Goal: Check status: Check status

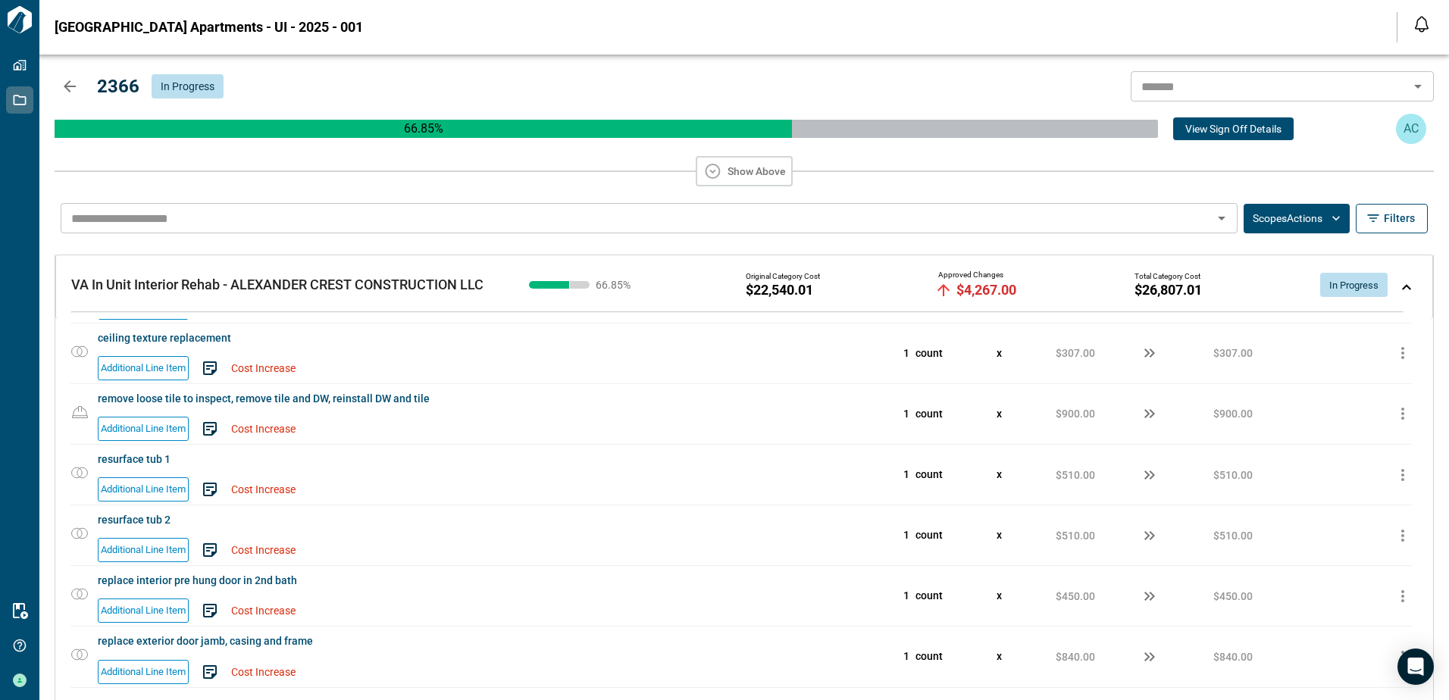
scroll to position [2869, 0]
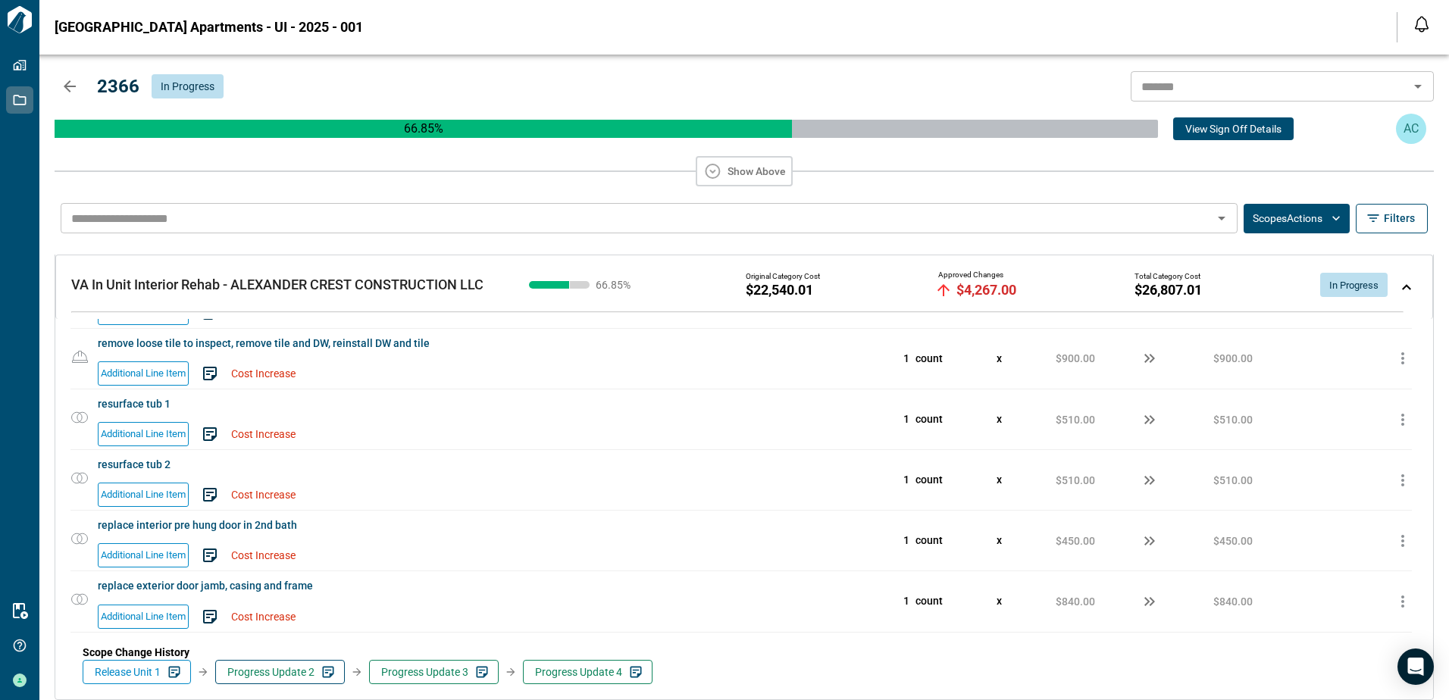
click at [281, 669] on span "Progress Update 2" at bounding box center [270, 672] width 87 height 15
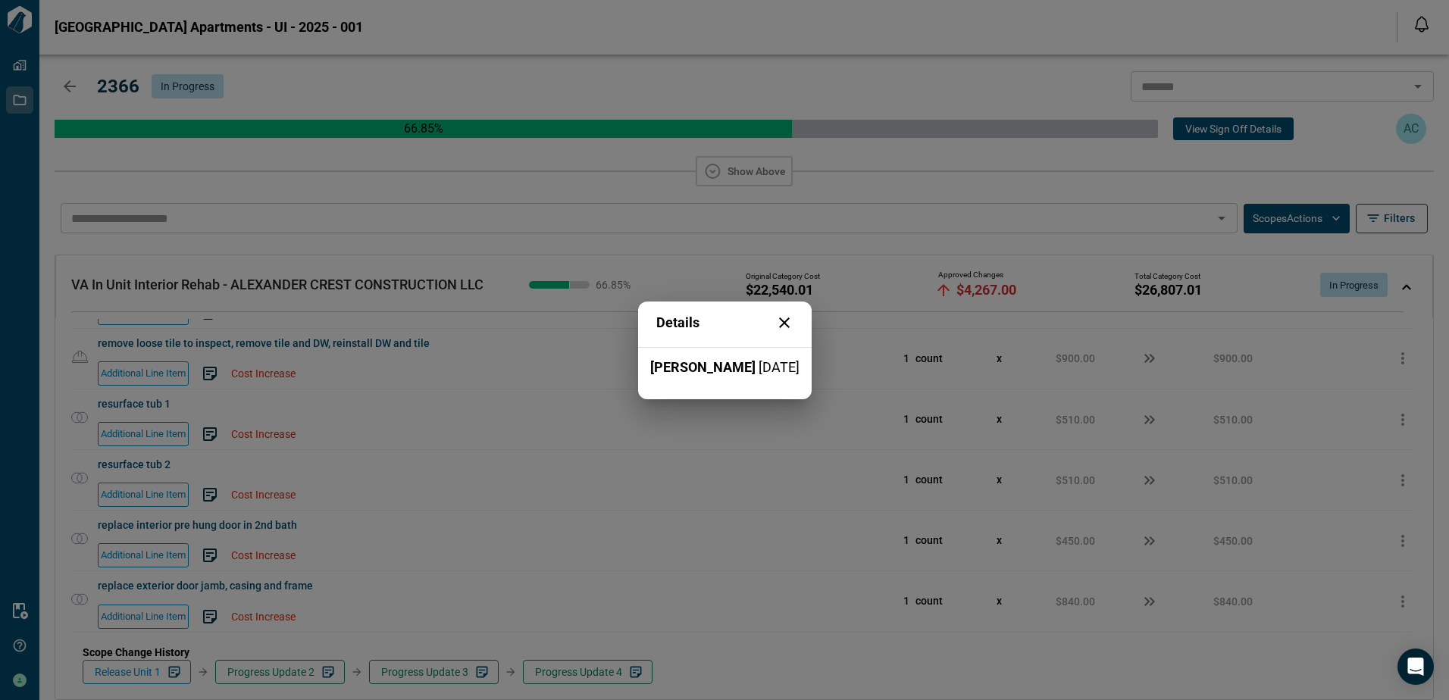
click at [781, 321] on icon at bounding box center [784, 323] width 18 height 18
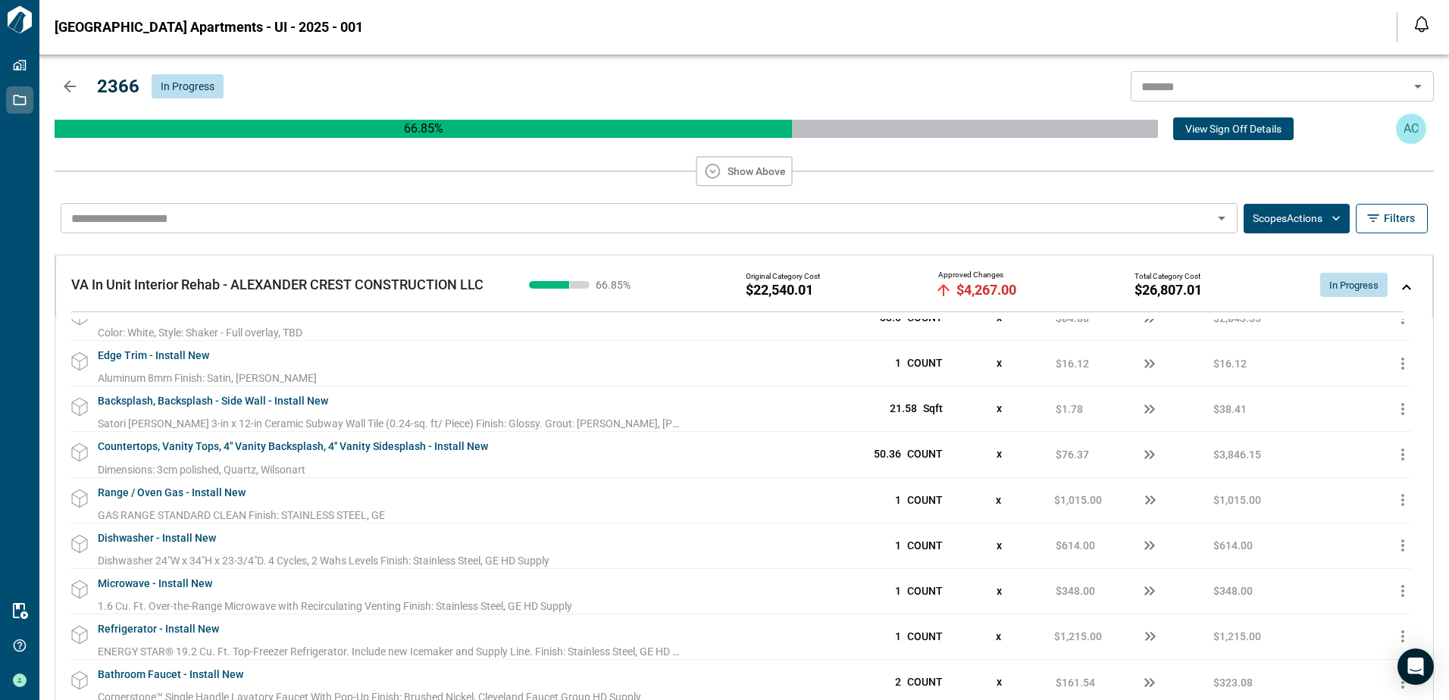
scroll to position [0, 0]
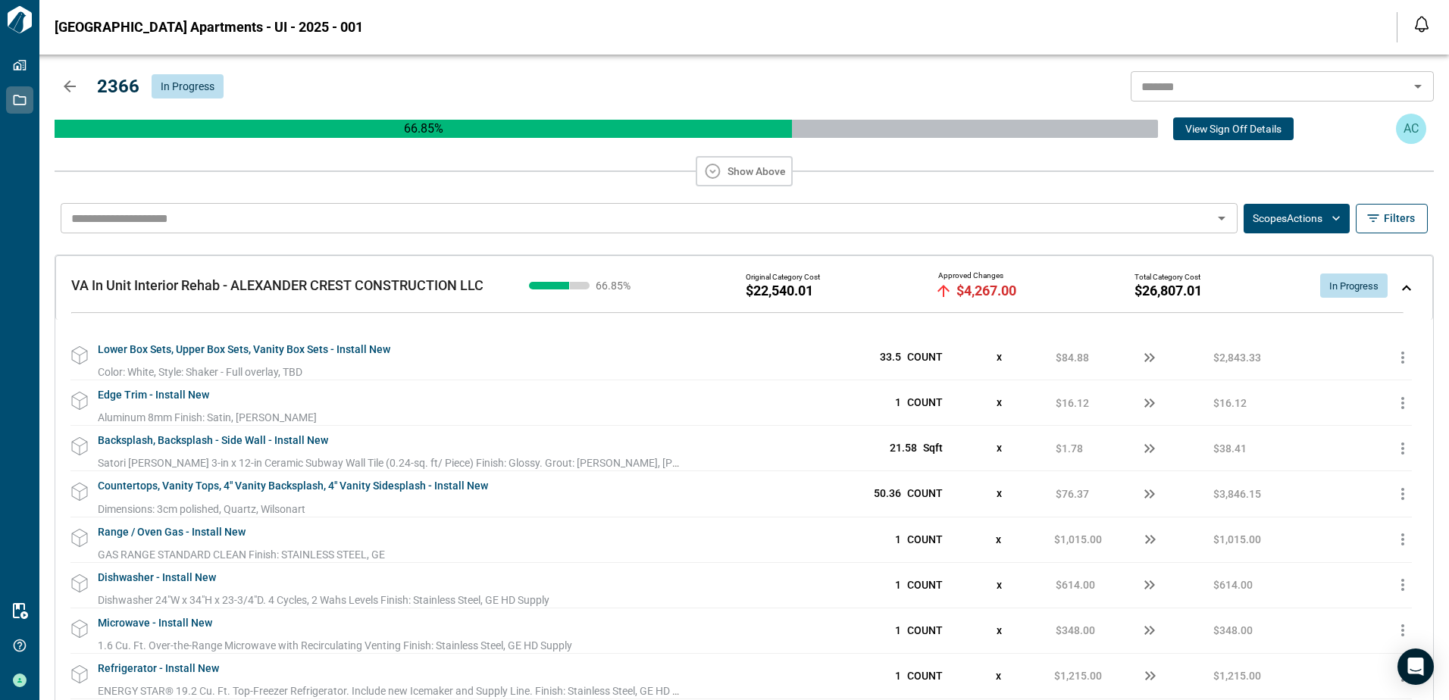
click at [753, 168] on button "Show Above" at bounding box center [744, 171] width 97 height 30
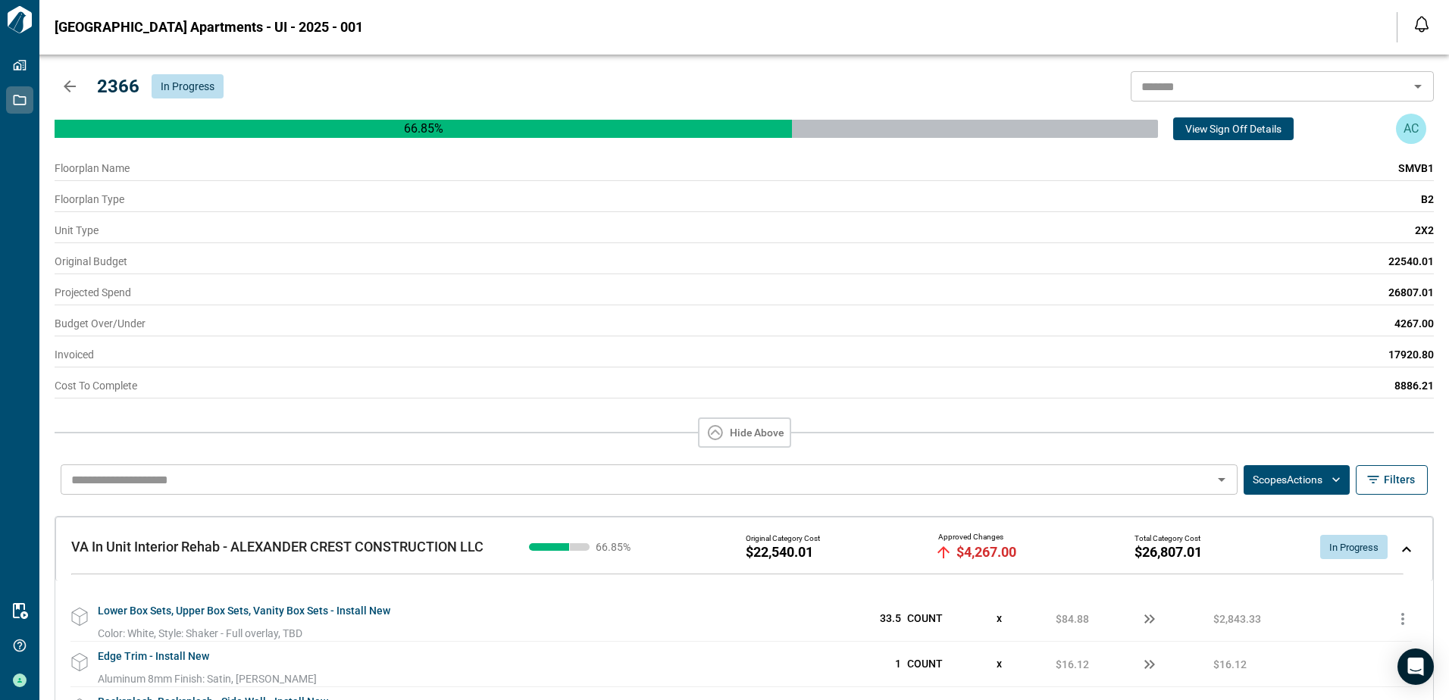
click at [752, 439] on button "Hide Above" at bounding box center [744, 433] width 93 height 30
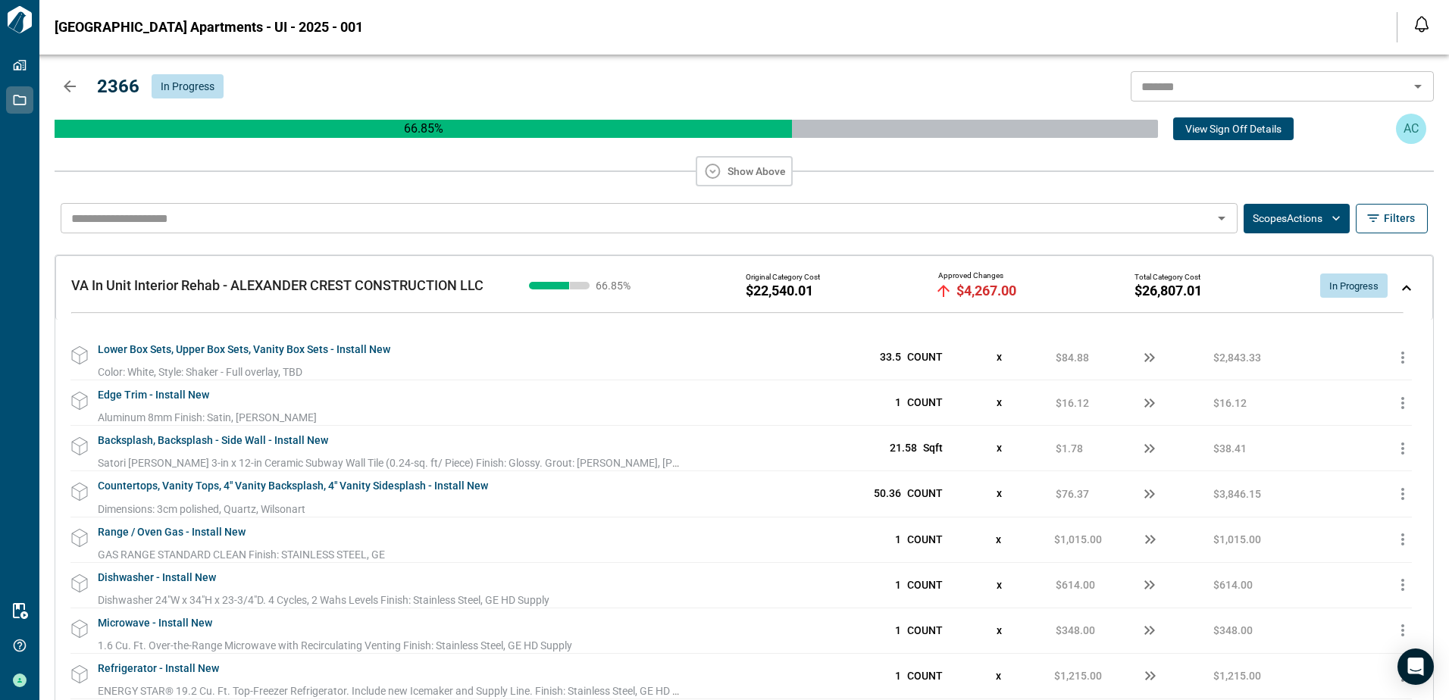
click at [1419, 83] on icon "Open" at bounding box center [1418, 86] width 18 height 18
click at [1034, 98] on div "2366 In Progress ​" at bounding box center [744, 86] width 1379 height 30
click at [1301, 214] on button "Scopes Actions" at bounding box center [1297, 219] width 106 height 30
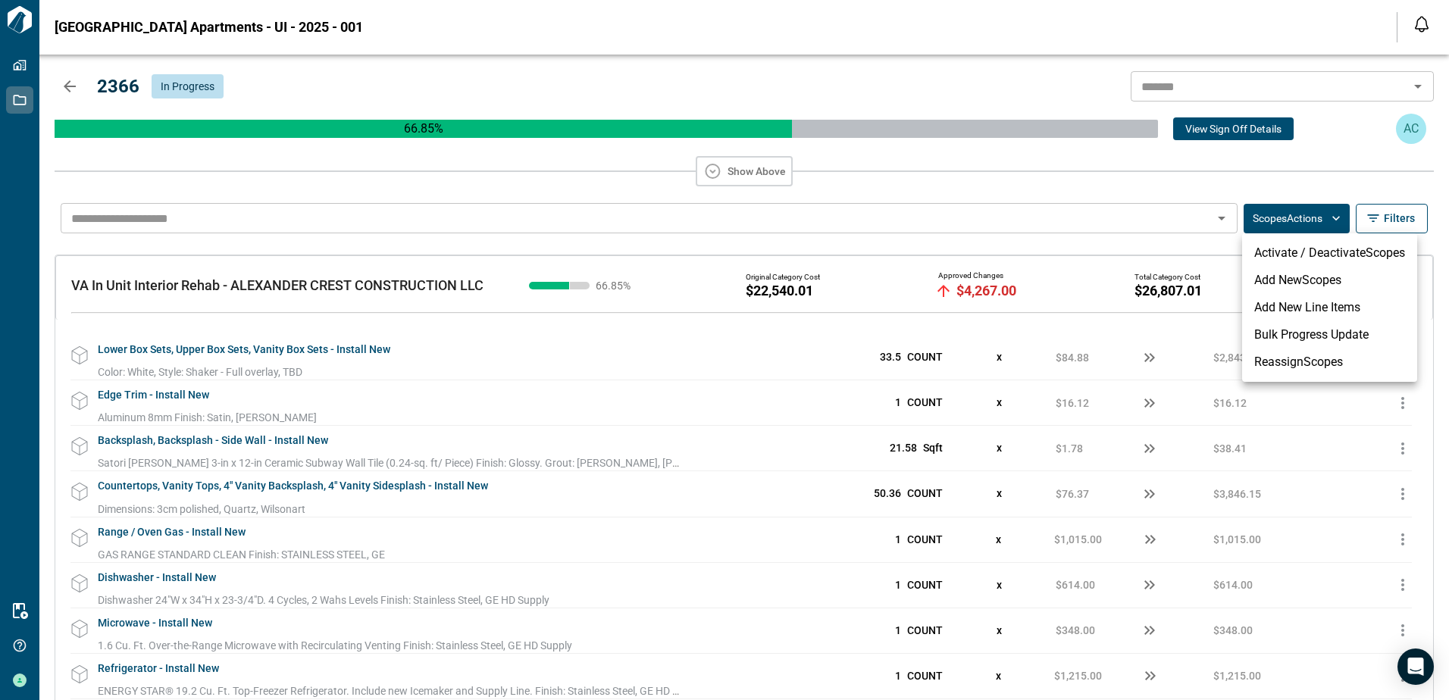
click at [1047, 151] on div at bounding box center [724, 350] width 1449 height 700
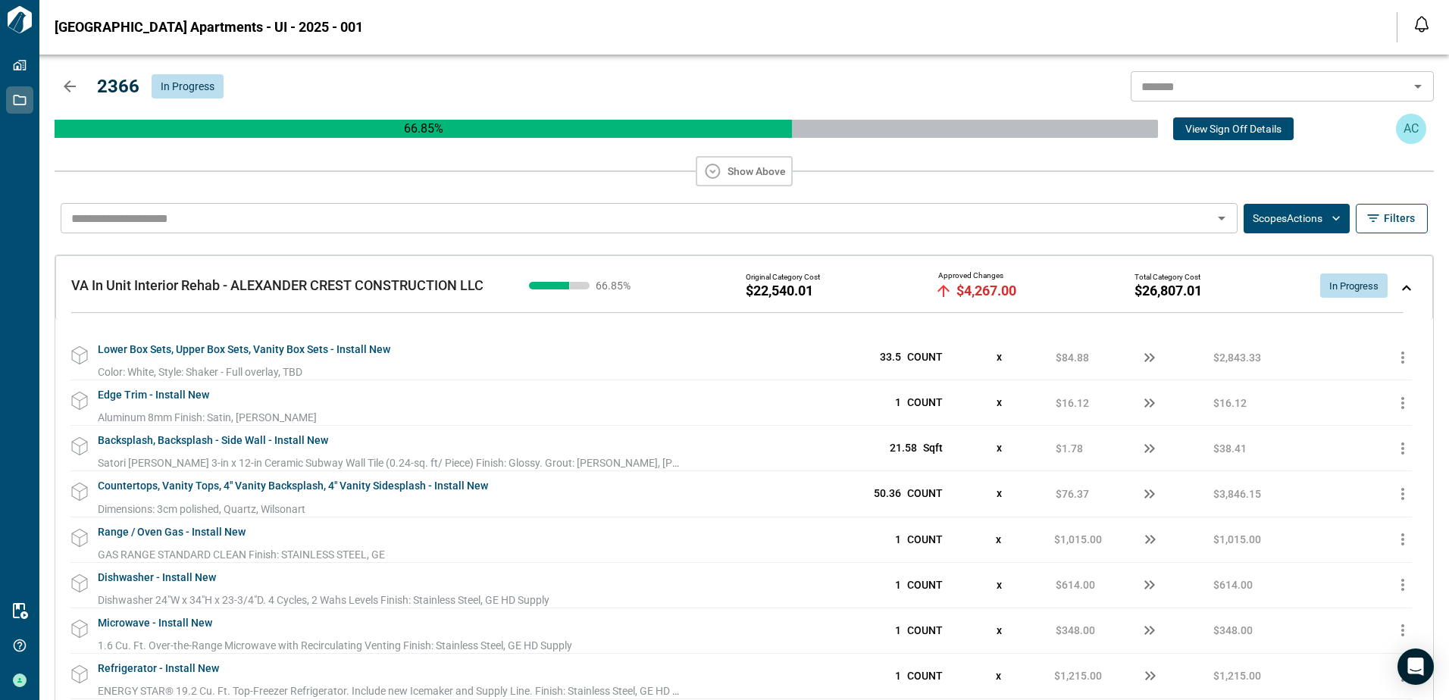
click at [65, 84] on icon "button" at bounding box center [70, 86] width 18 height 18
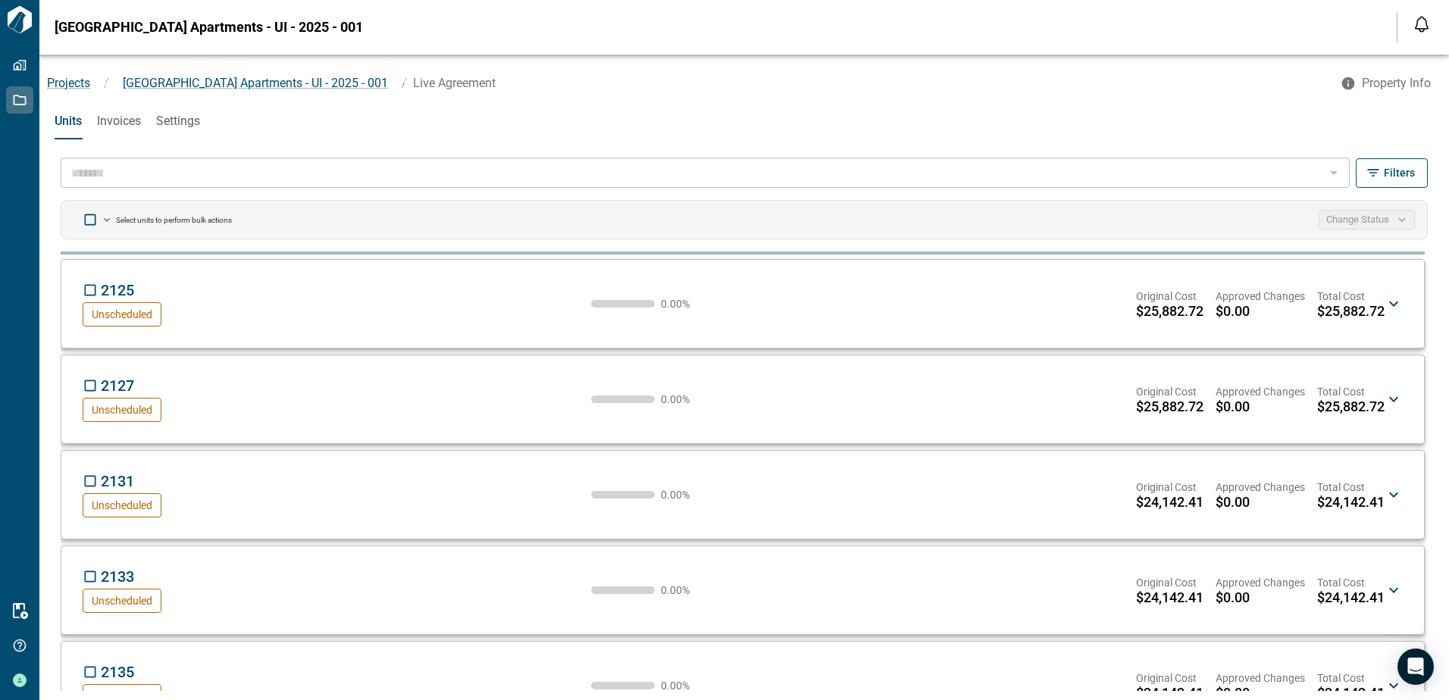
click at [111, 116] on span "Invoices" at bounding box center [119, 121] width 44 height 15
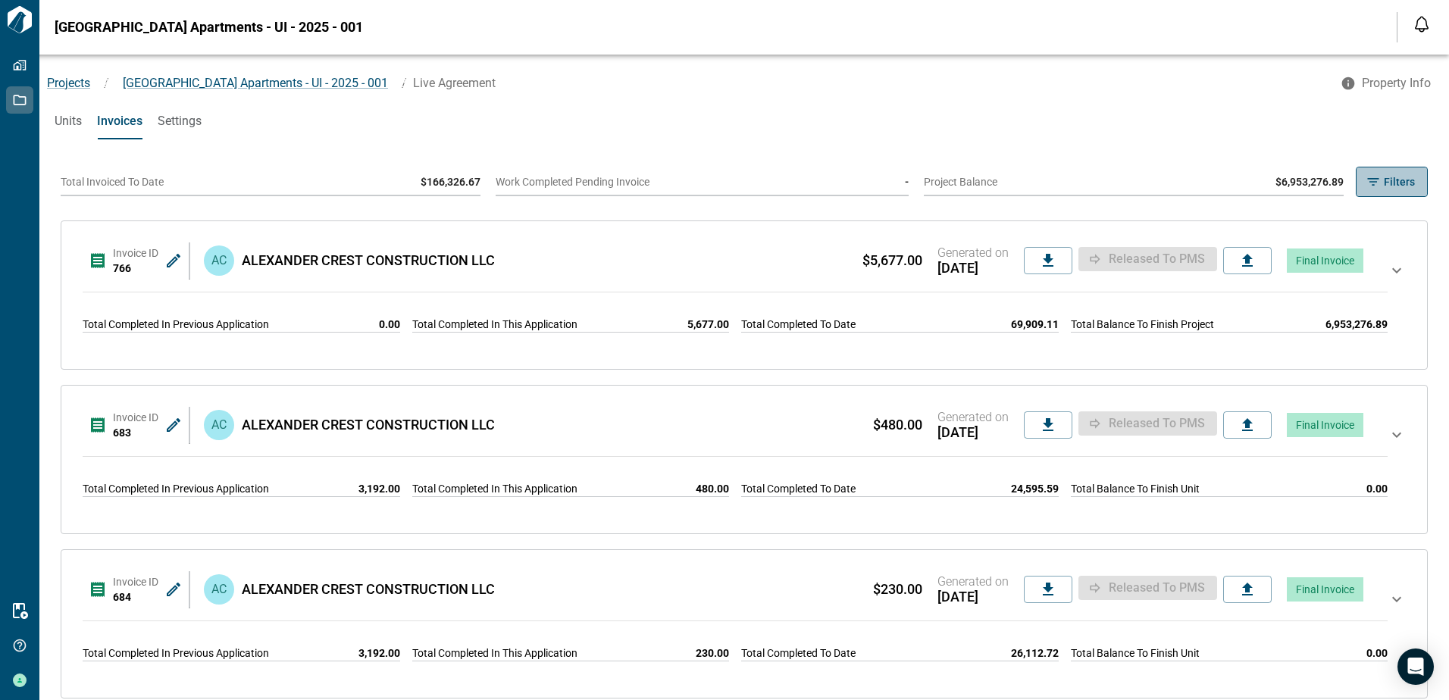
click at [1389, 179] on span "Filters" at bounding box center [1399, 181] width 31 height 15
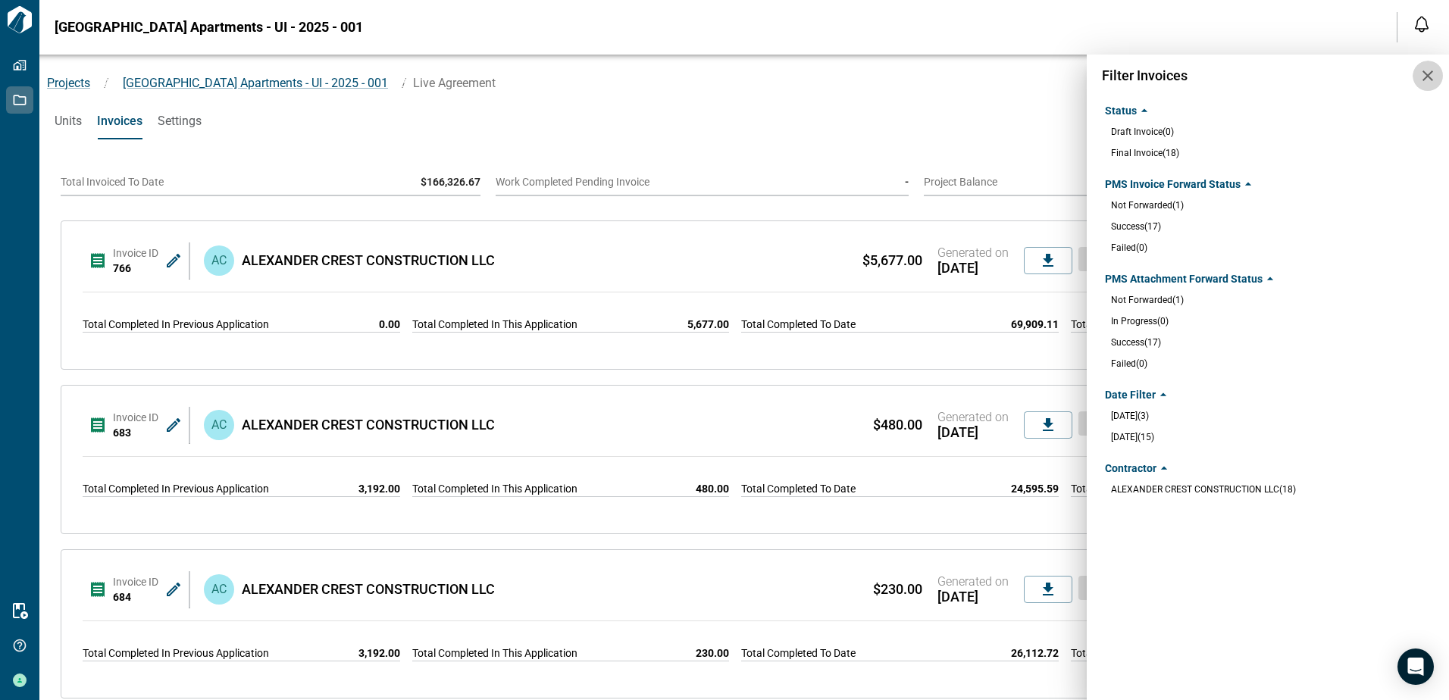
click at [1426, 77] on icon "button" at bounding box center [1428, 76] width 18 height 18
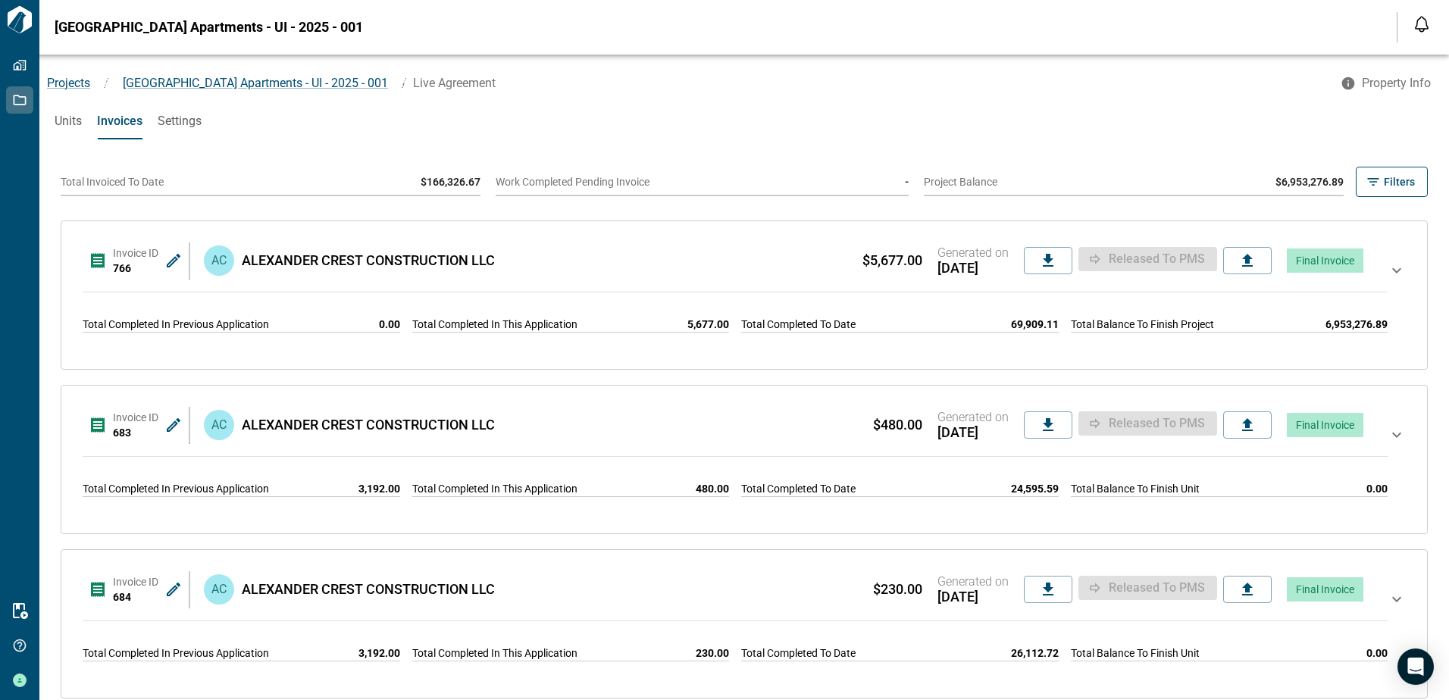
click at [1388, 268] on icon at bounding box center [1397, 294] width 18 height 67
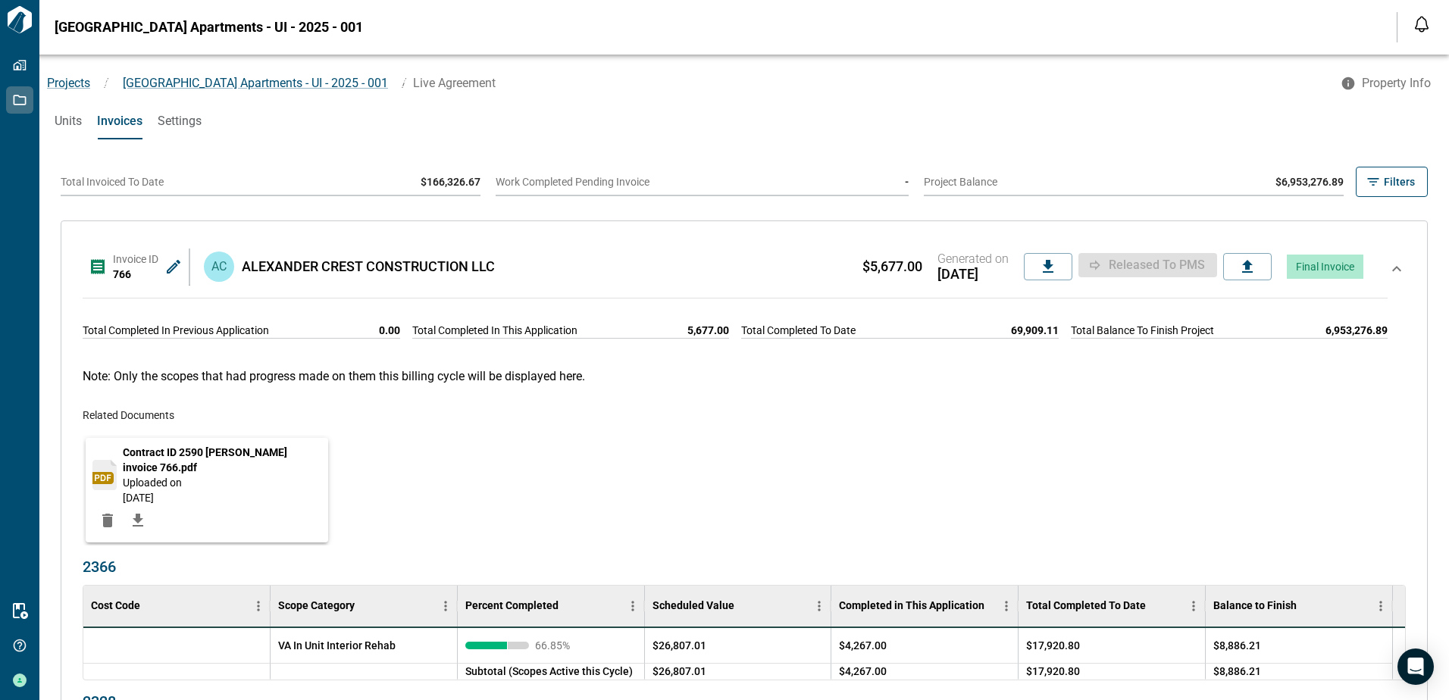
click at [1388, 268] on icon at bounding box center [1397, 293] width 18 height 67
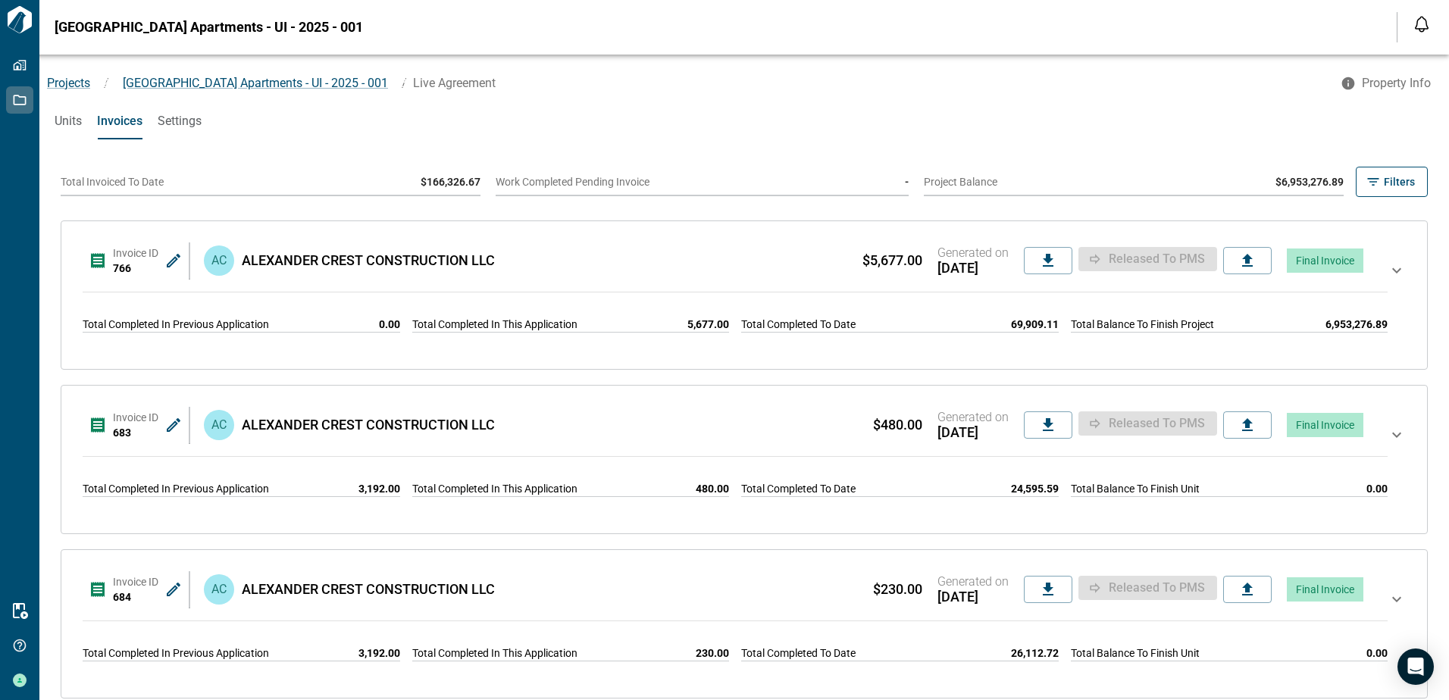
click at [1388, 263] on icon at bounding box center [1397, 294] width 18 height 67
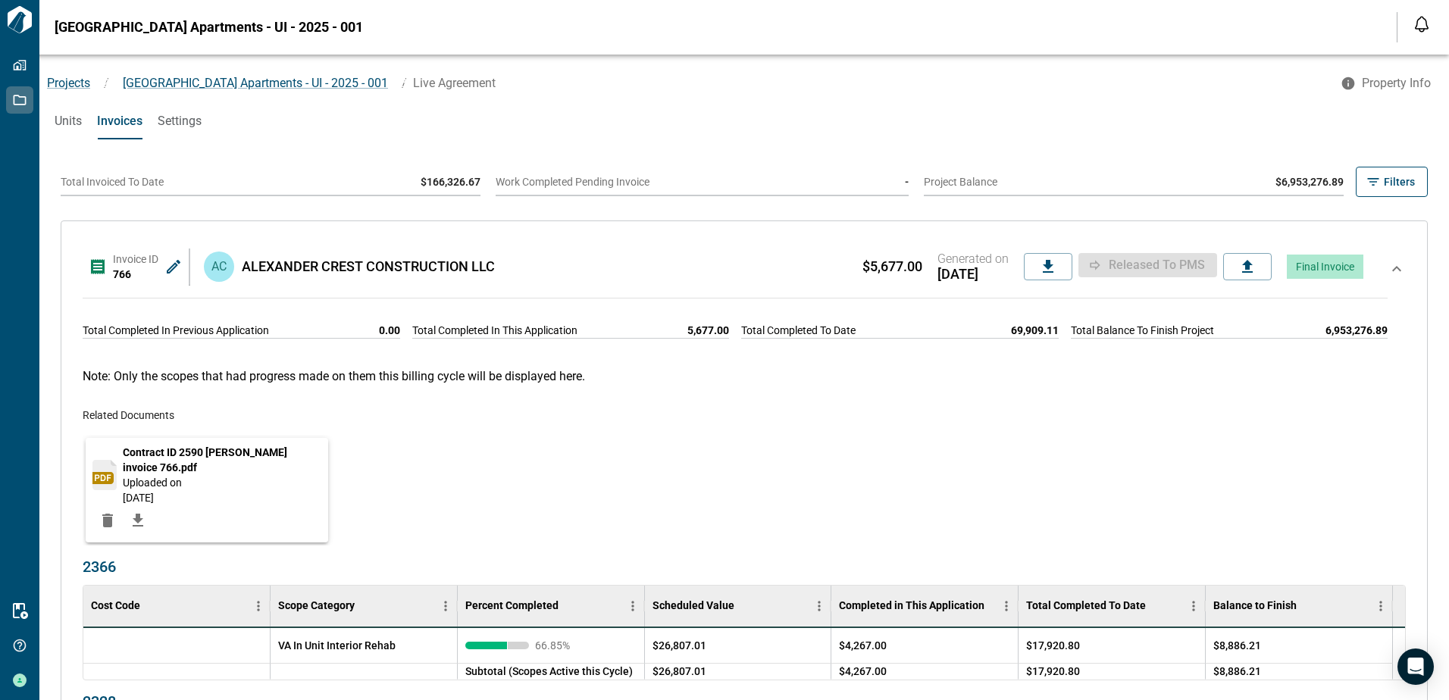
click at [176, 265] on icon at bounding box center [173, 267] width 18 height 18
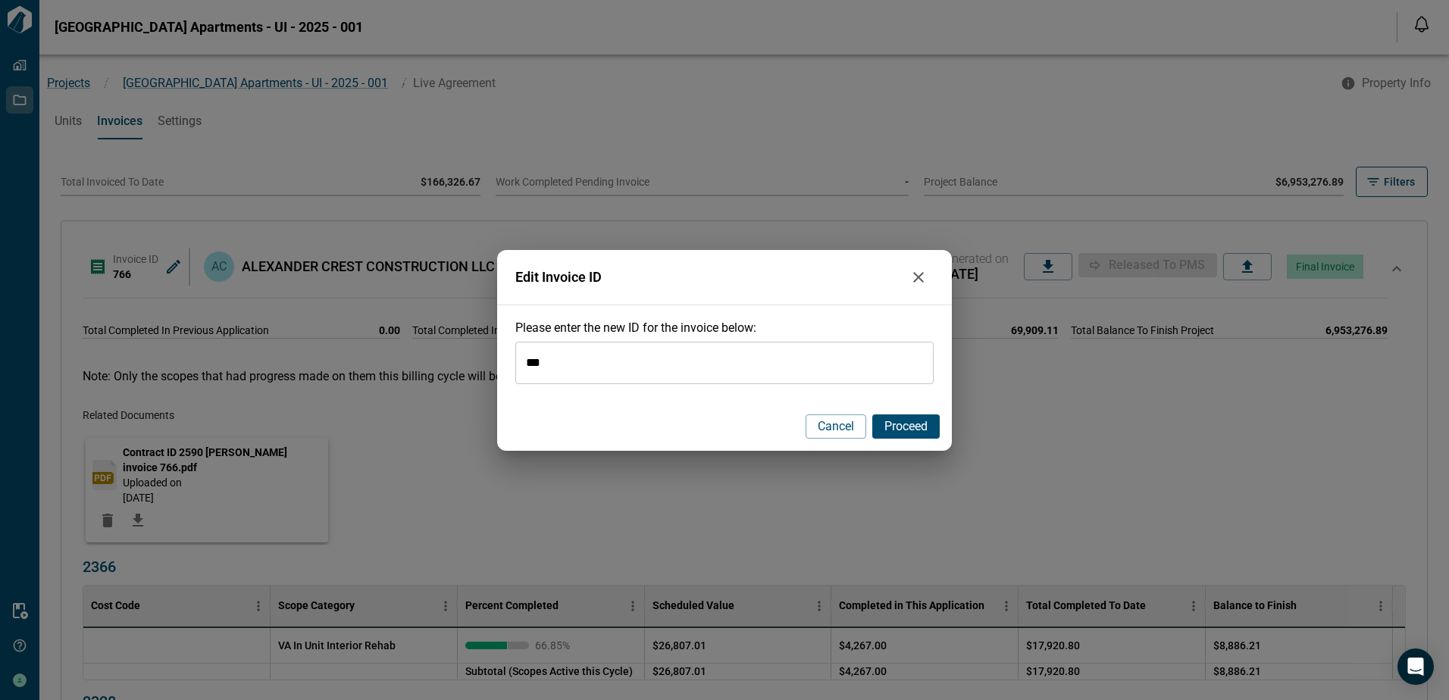
click at [917, 277] on icon "button" at bounding box center [919, 277] width 18 height 18
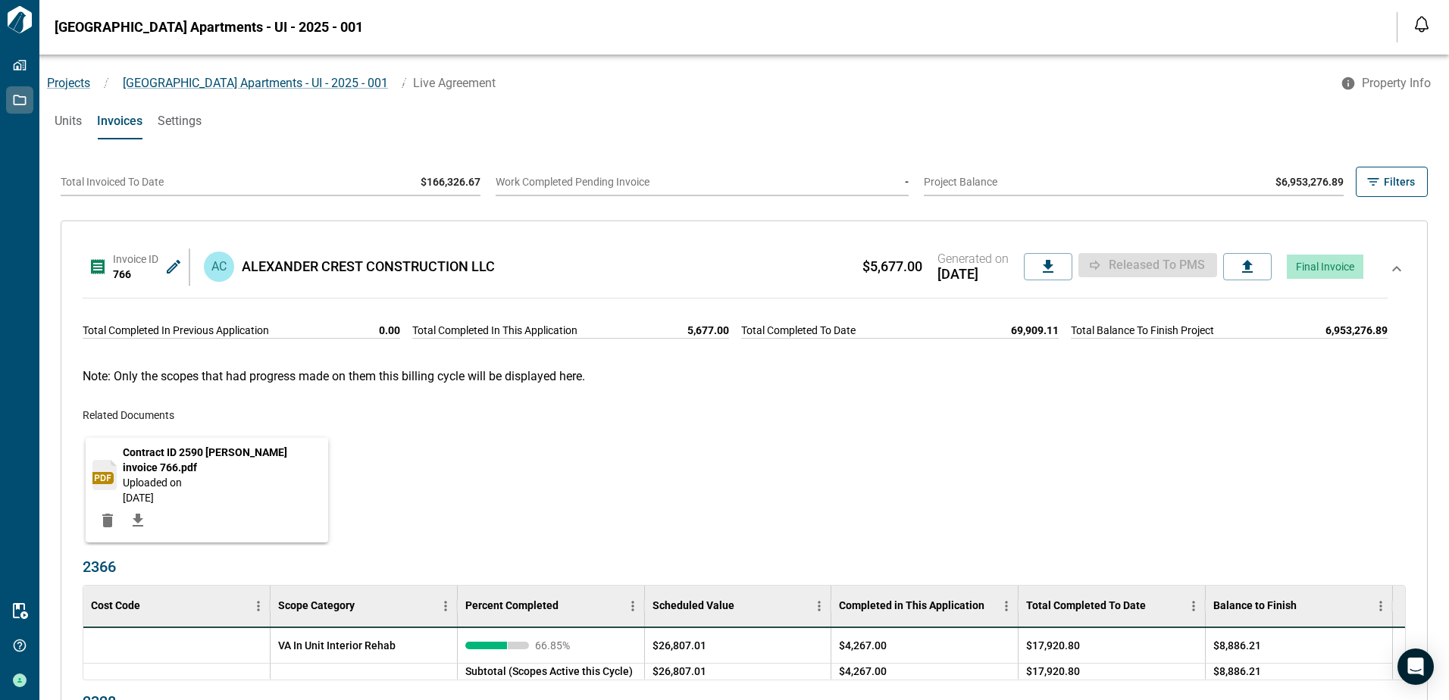
drag, startPoint x: 68, startPoint y: 120, endPoint x: 290, endPoint y: 133, distance: 222.4
click at [68, 120] on span "Units" at bounding box center [68, 121] width 27 height 15
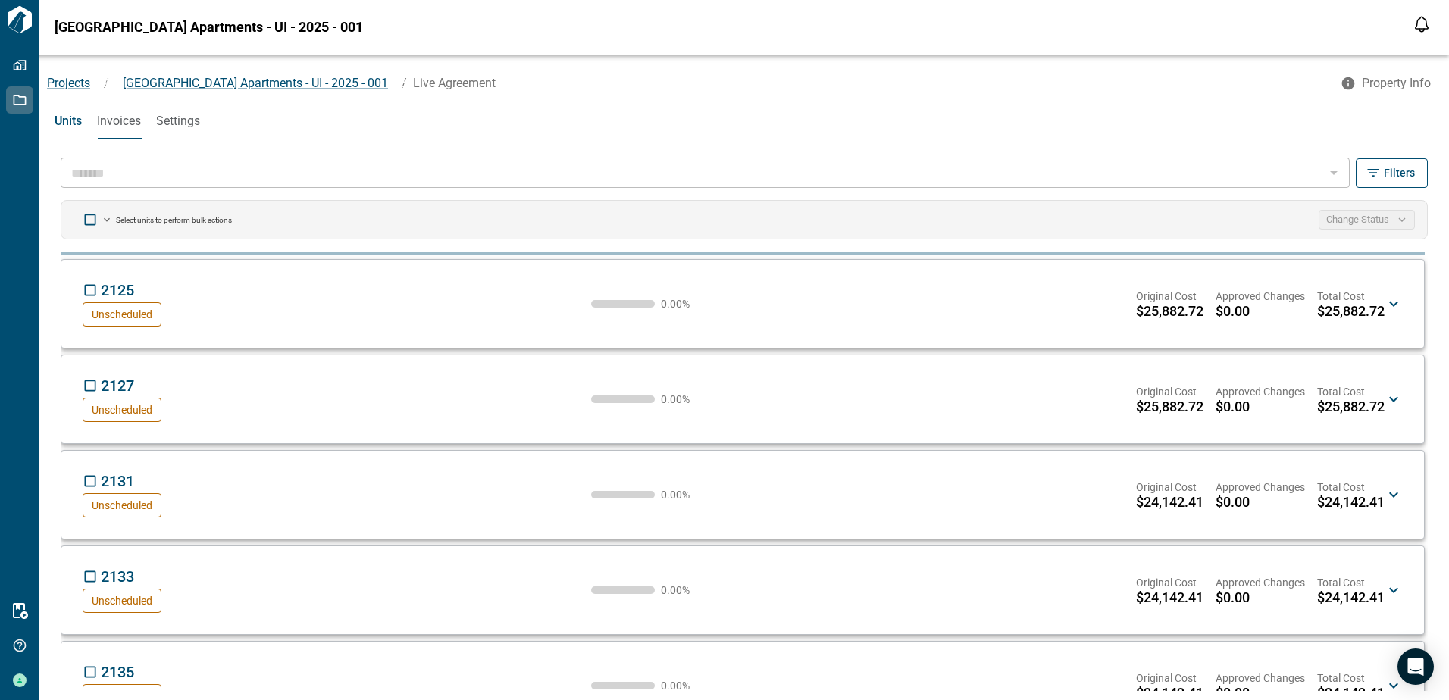
click at [285, 132] on div "Units Invoices Settings" at bounding box center [744, 121] width 1410 height 36
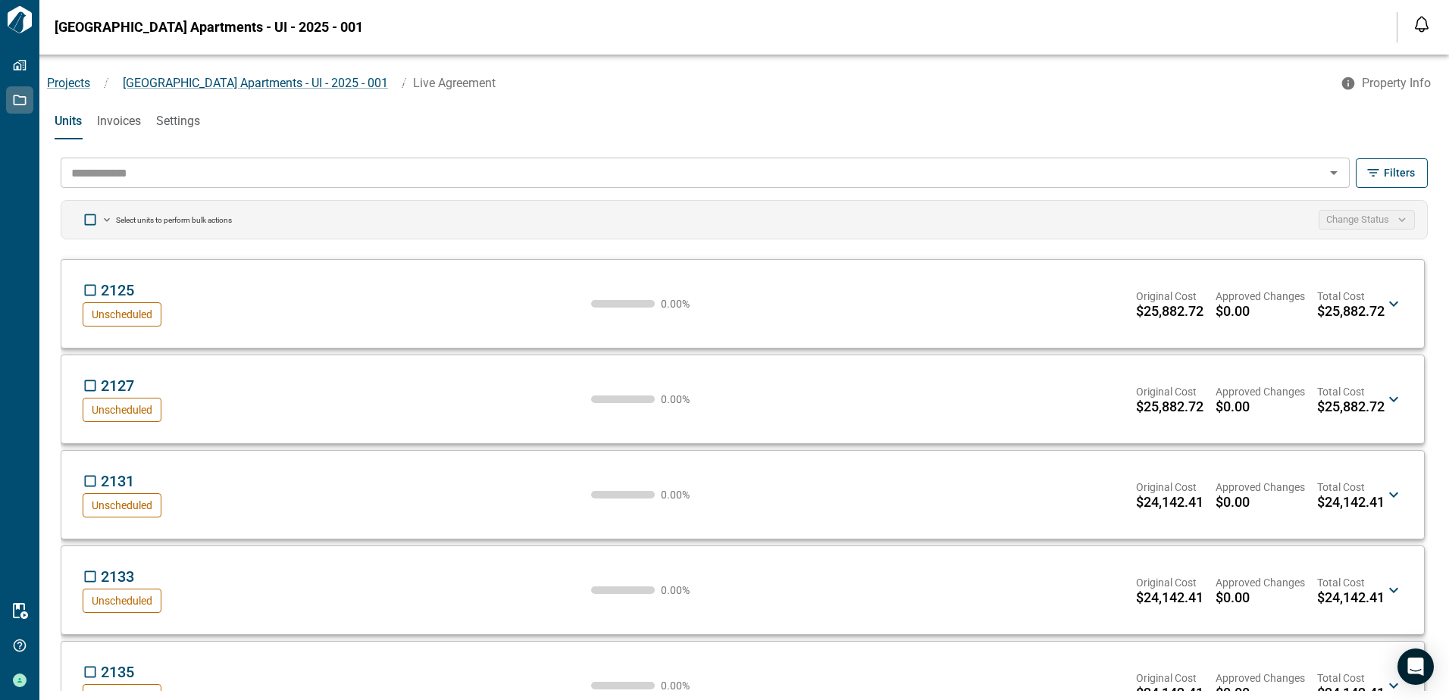
click at [121, 165] on input "text" at bounding box center [692, 172] width 1255 height 21
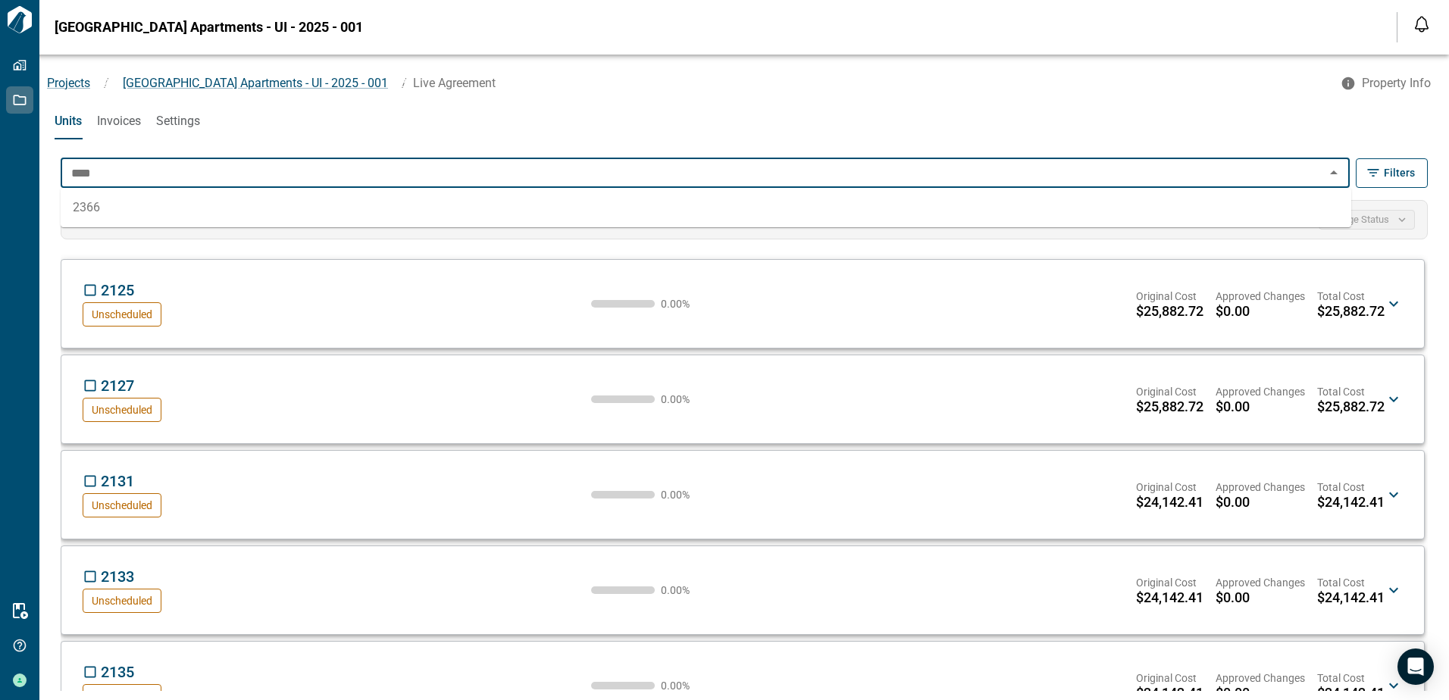
click at [90, 199] on li "2366" at bounding box center [706, 207] width 1291 height 27
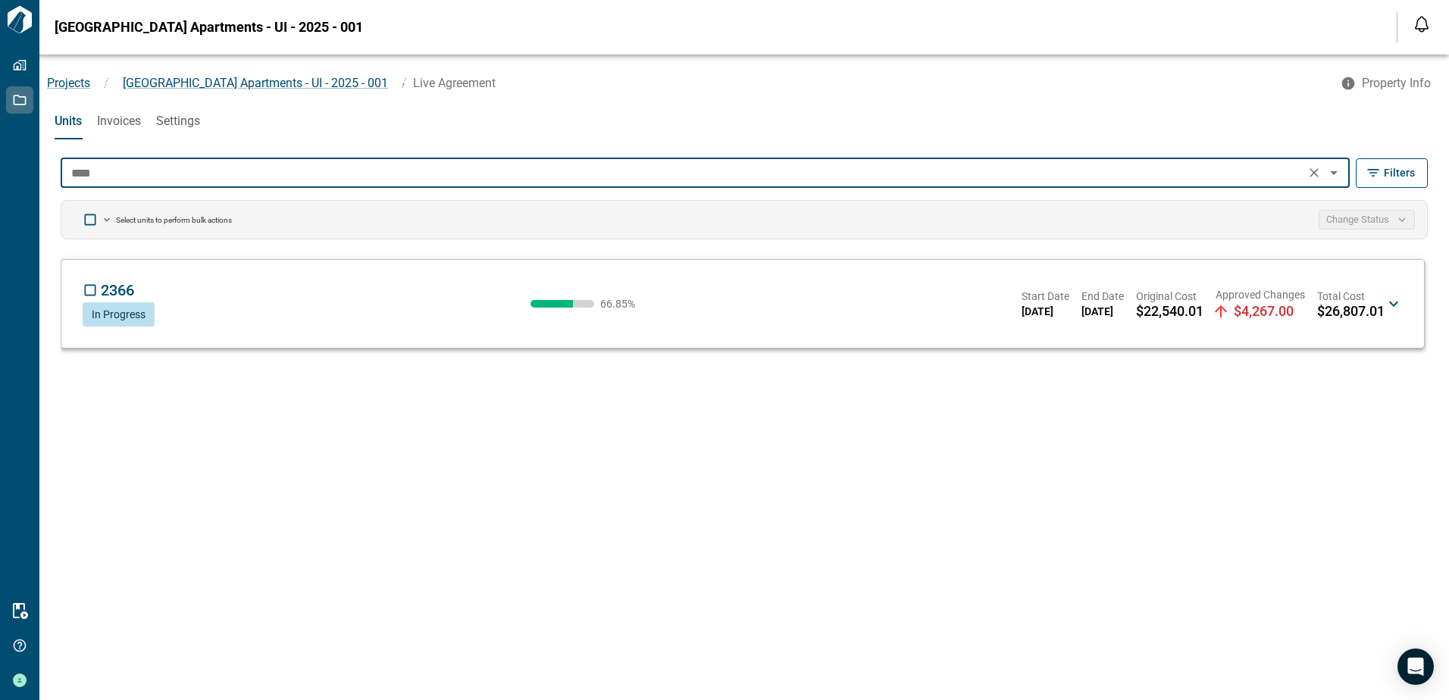
type input "****"
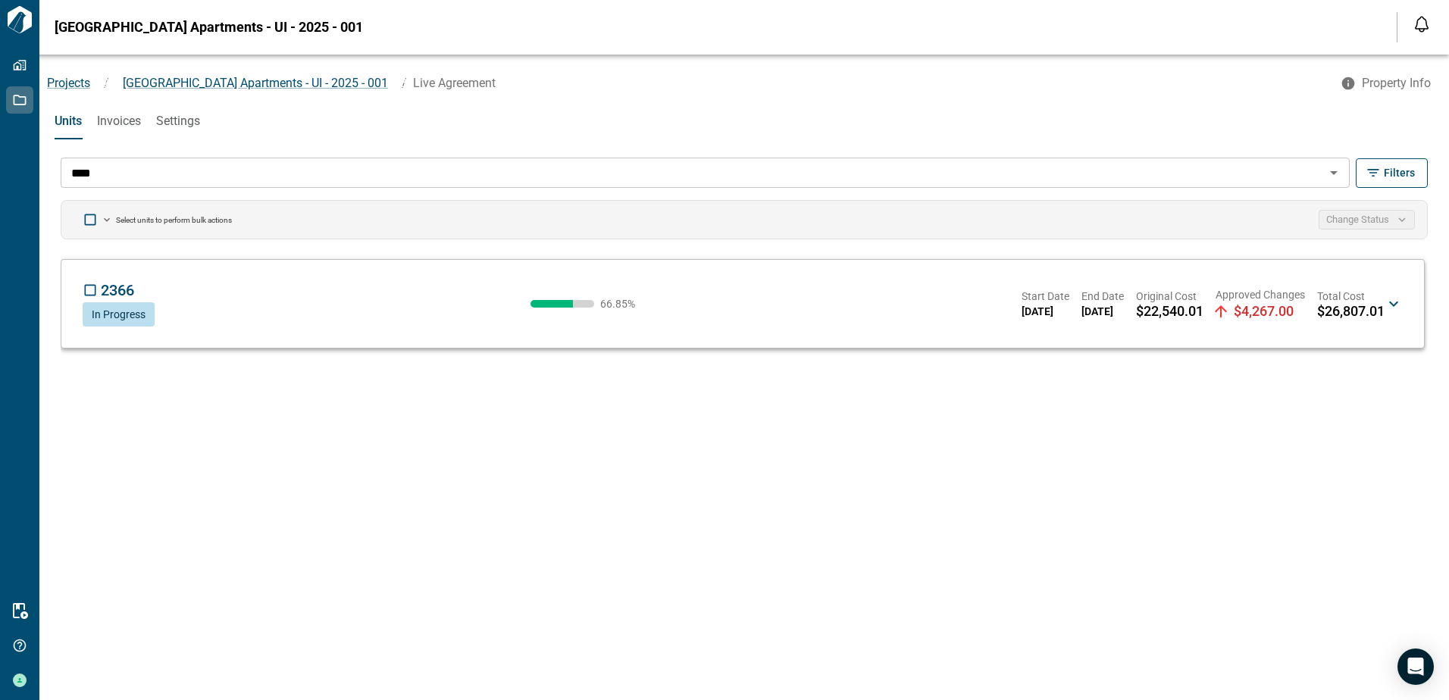
click at [1395, 302] on icon at bounding box center [1394, 304] width 18 height 18
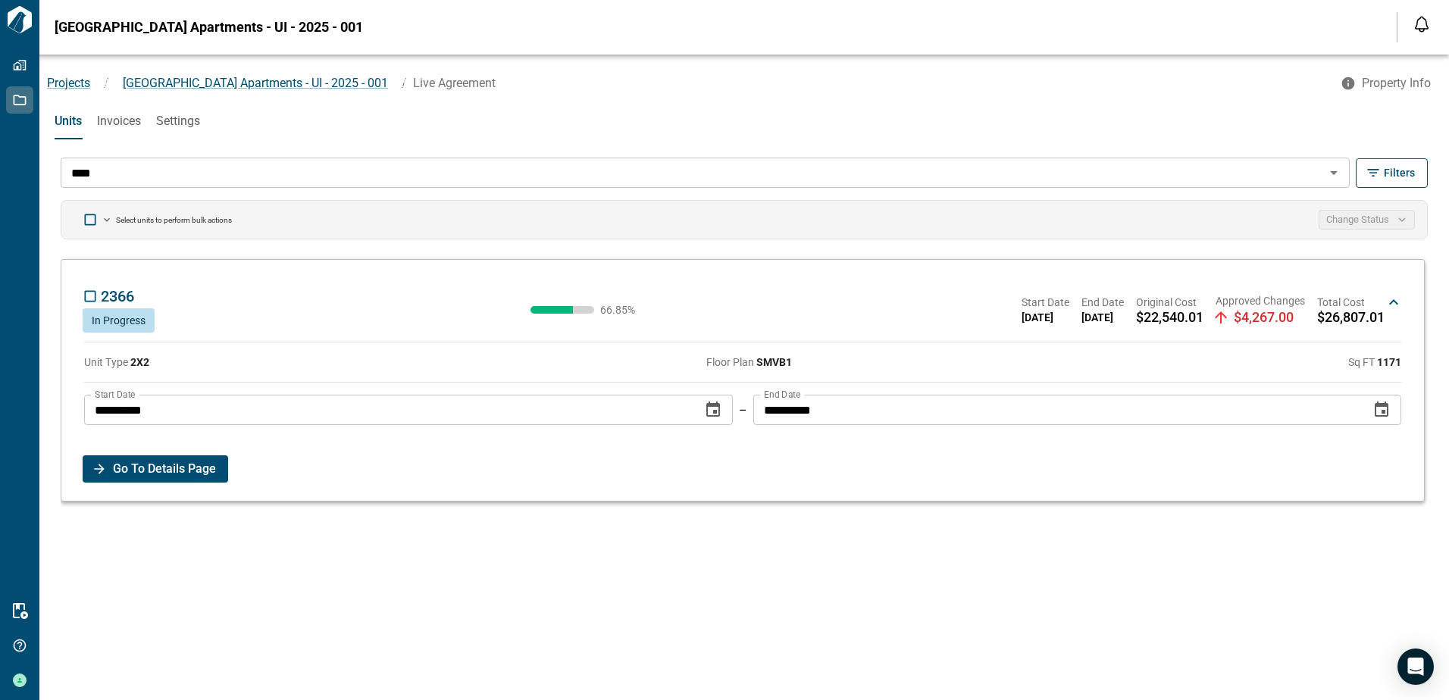
click at [197, 469] on span "Go To Details Page" at bounding box center [164, 469] width 103 height 27
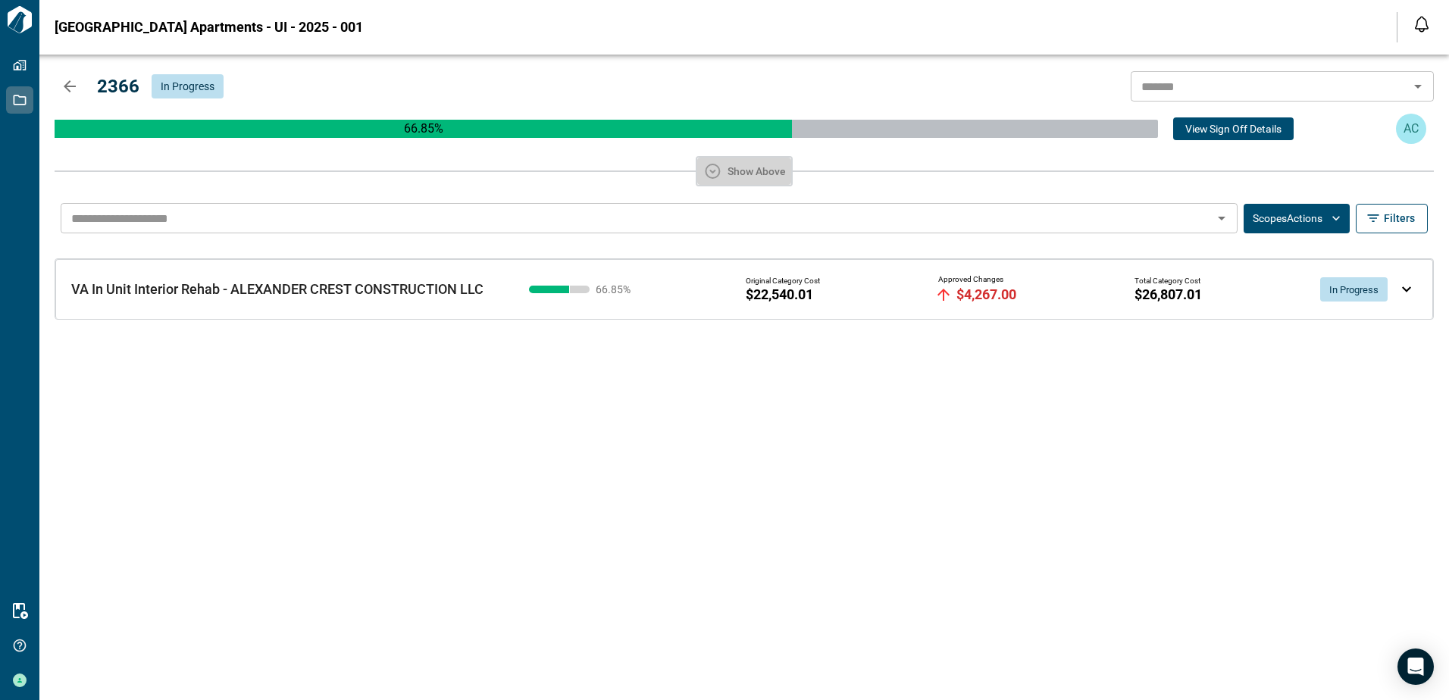
click at [744, 173] on button "Show Above" at bounding box center [744, 171] width 97 height 30
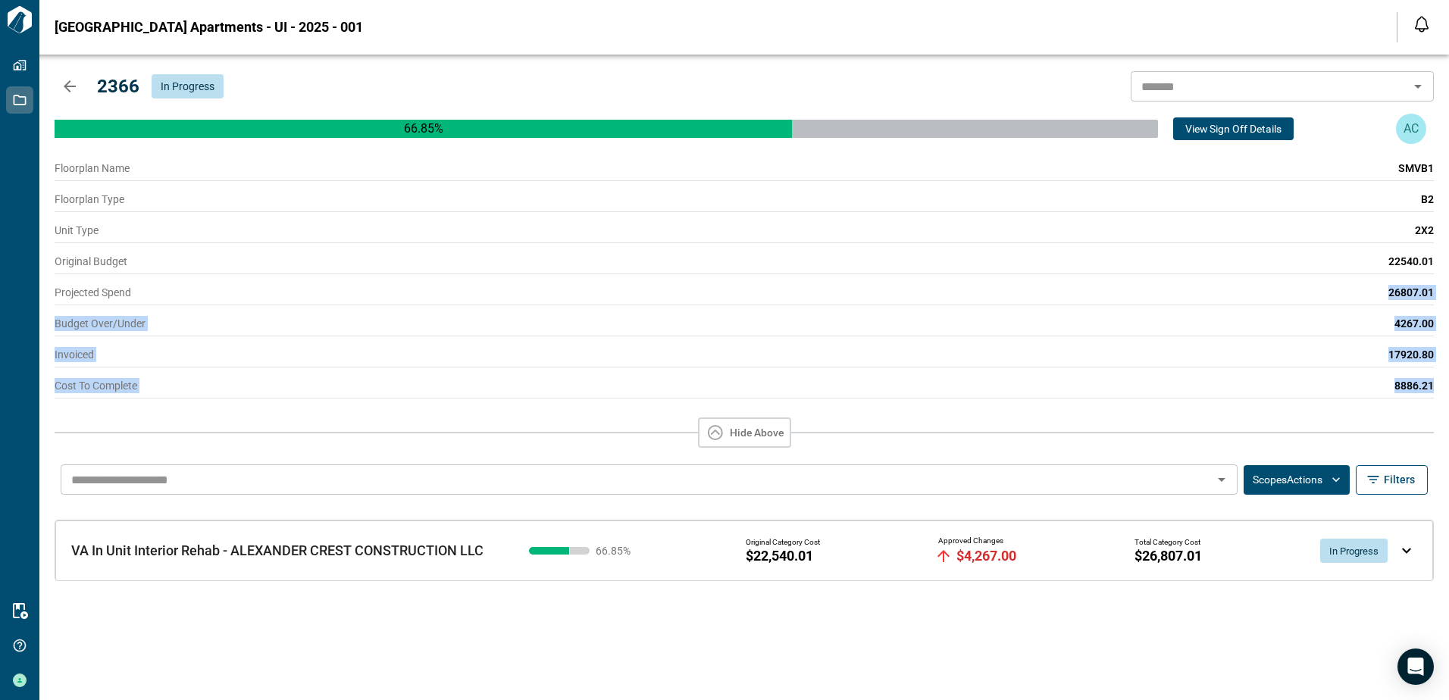
drag, startPoint x: 1389, startPoint y: 296, endPoint x: 1436, endPoint y: 393, distance: 107.5
click at [1436, 393] on div "2366 In Progress ​ 66.85 % View Sign Off Details AC Floorplan Name SMVB1 Floorp…" at bounding box center [744, 378] width 1410 height 646
click at [810, 210] on div "Floorplan Type B2" at bounding box center [744, 199] width 1379 height 24
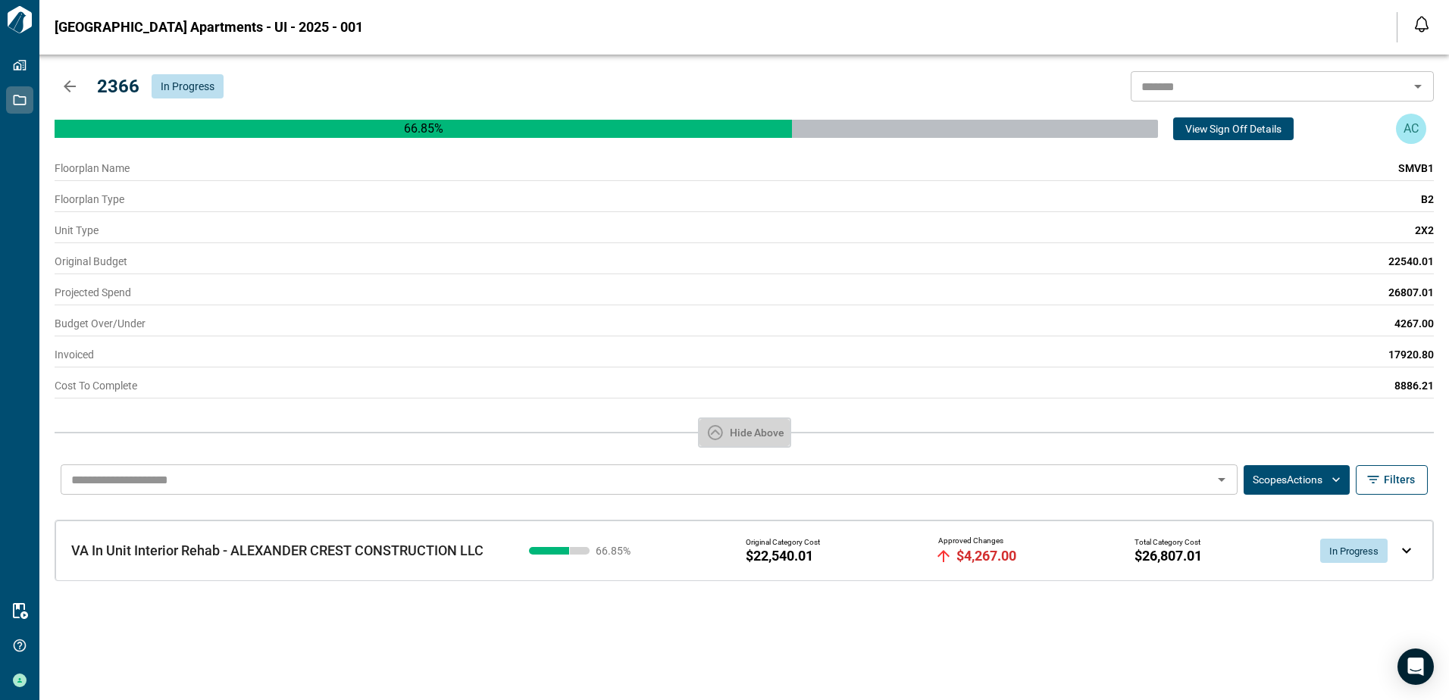
click at [738, 438] on button "Hide Above" at bounding box center [744, 433] width 93 height 30
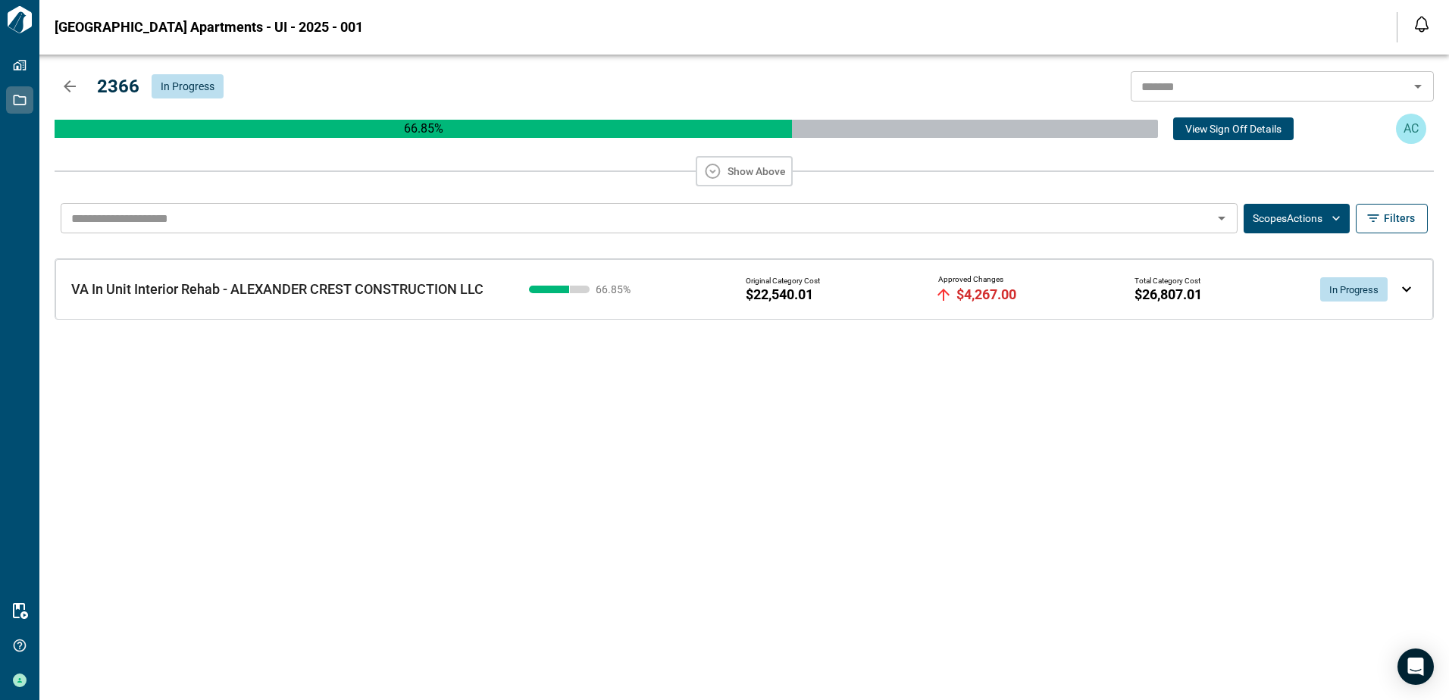
click at [70, 84] on icon "button" at bounding box center [70, 86] width 18 height 18
